Goal: Transaction & Acquisition: Purchase product/service

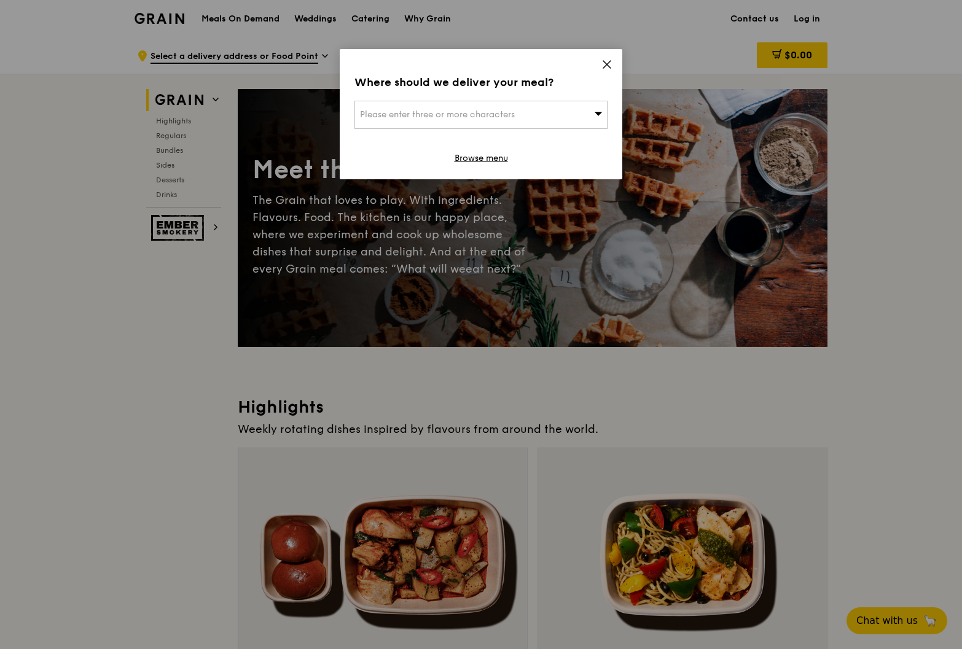
click at [602, 61] on div "Where should we deliver your meal? Please enter three or more characters Browse…" at bounding box center [481, 114] width 283 height 130
click at [607, 68] on icon at bounding box center [607, 64] width 11 height 11
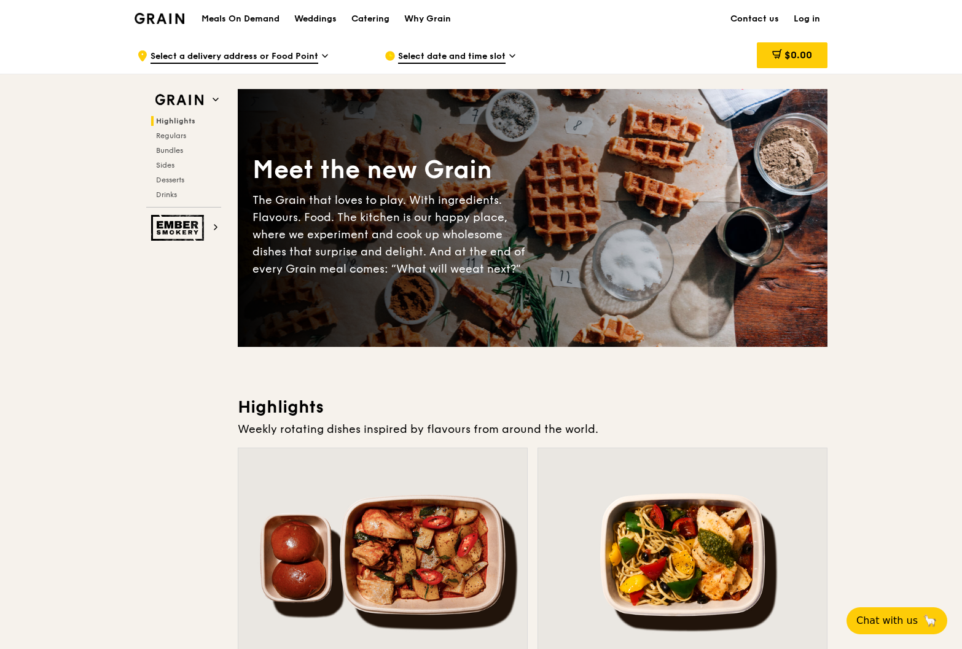
click at [304, 60] on span "Select a delivery address or Food Point" at bounding box center [235, 57] width 168 height 14
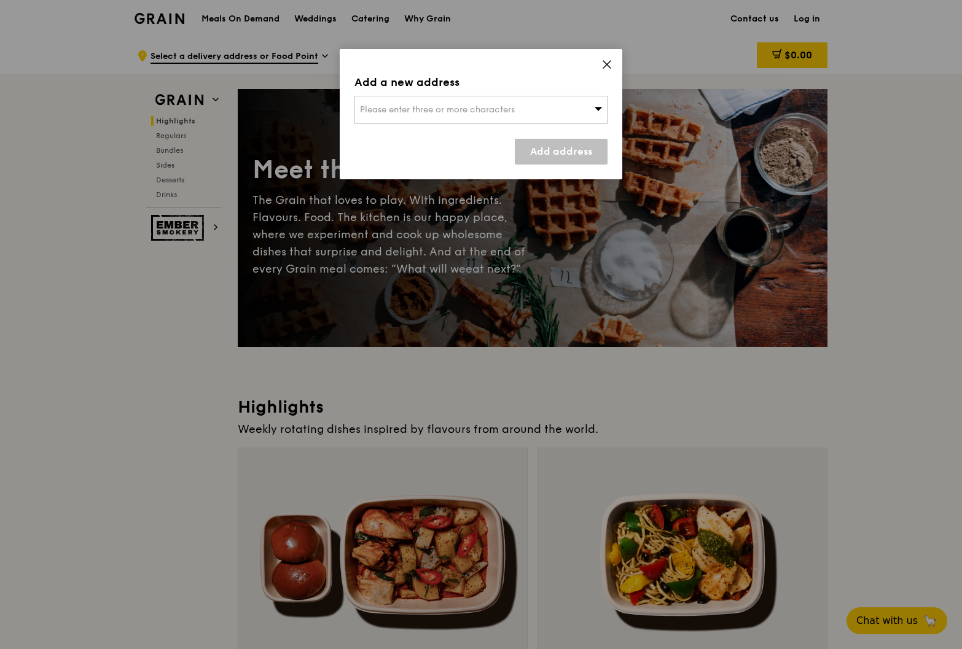
click at [401, 111] on span "Please enter three or more characters" at bounding box center [437, 109] width 155 height 10
click at [600, 67] on div "Add a new address Please enter three or more characters Please enter 3 or more …" at bounding box center [481, 114] width 283 height 130
click at [603, 63] on icon at bounding box center [607, 64] width 11 height 11
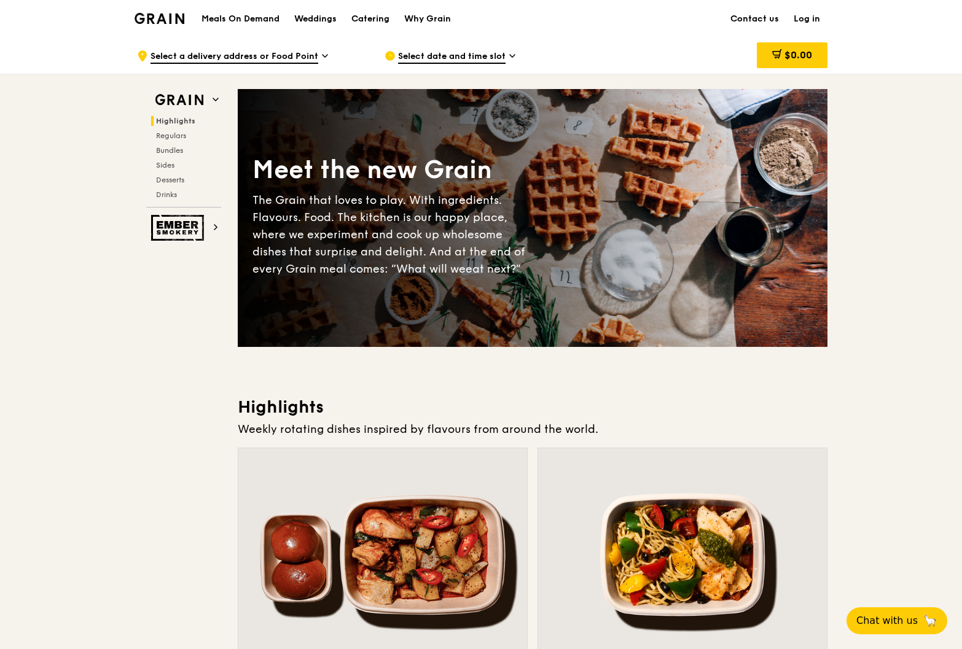
click at [261, 18] on h1 "Meals On Demand" at bounding box center [241, 19] width 78 height 12
click at [167, 147] on span "Bundles" at bounding box center [170, 150] width 29 height 9
click at [194, 135] on h2 "Regulars" at bounding box center [186, 136] width 70 height 10
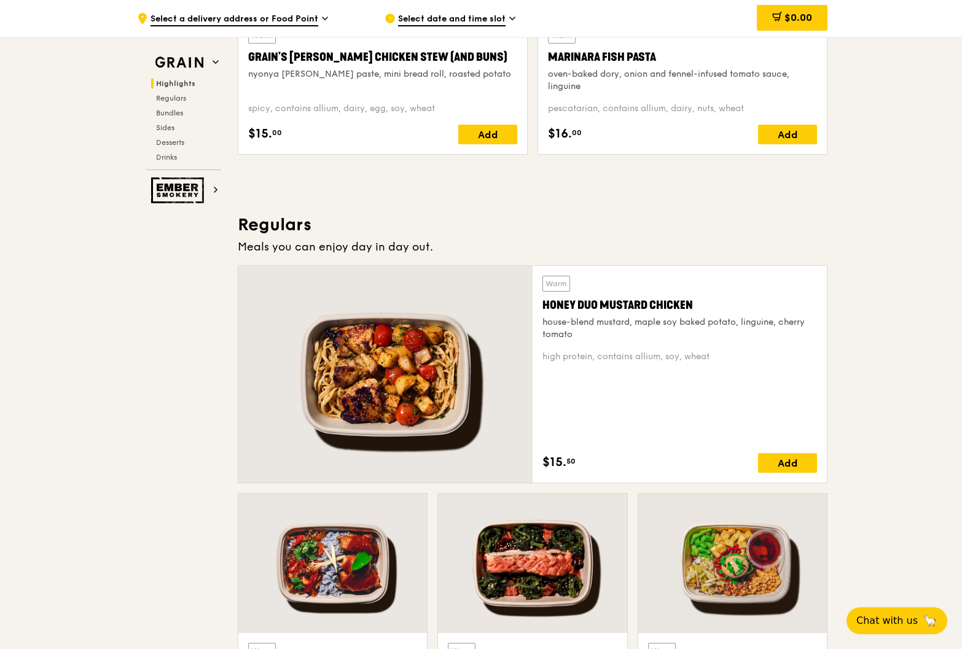
scroll to position [696, 0]
